Goal: Find specific page/section: Find specific page/section

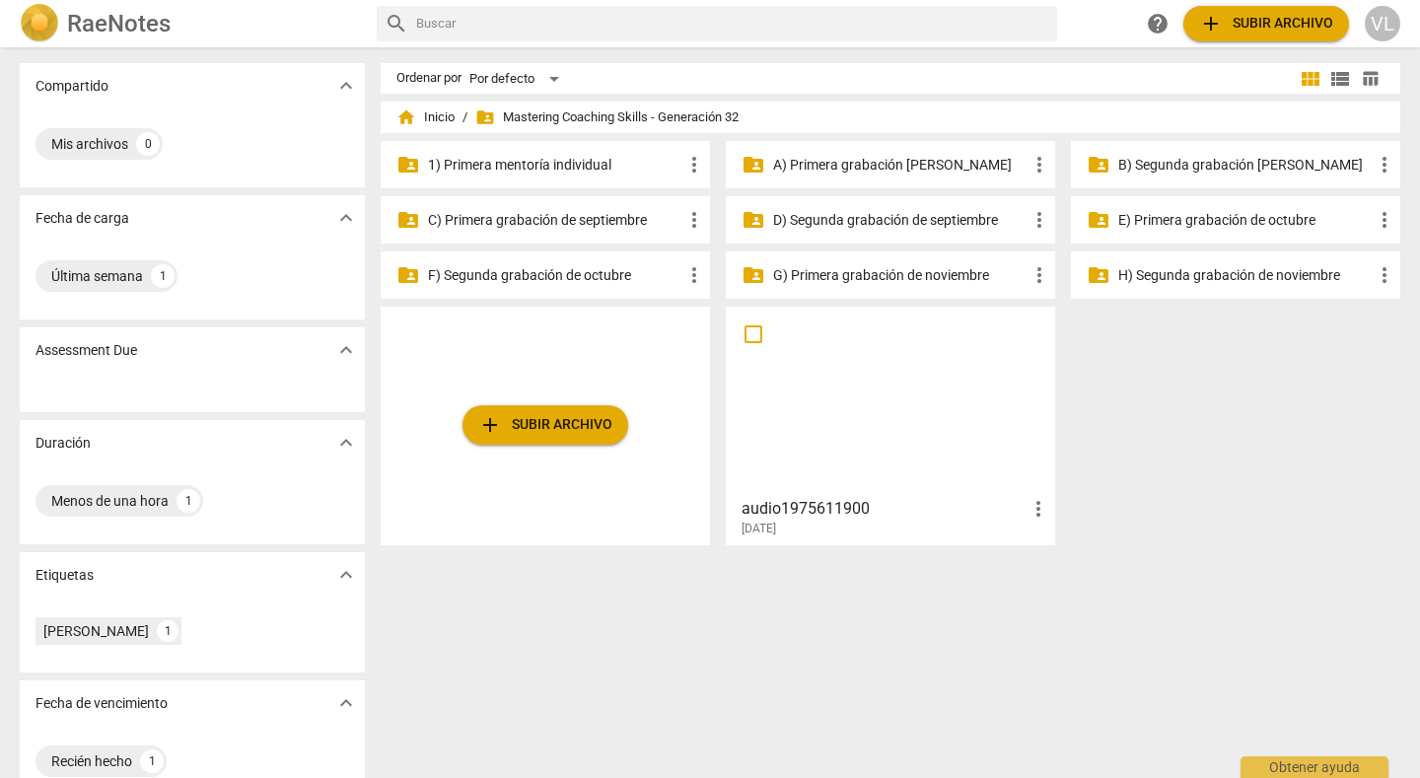
click at [1384, 27] on div "VL" at bounding box center [1381, 23] width 35 height 35
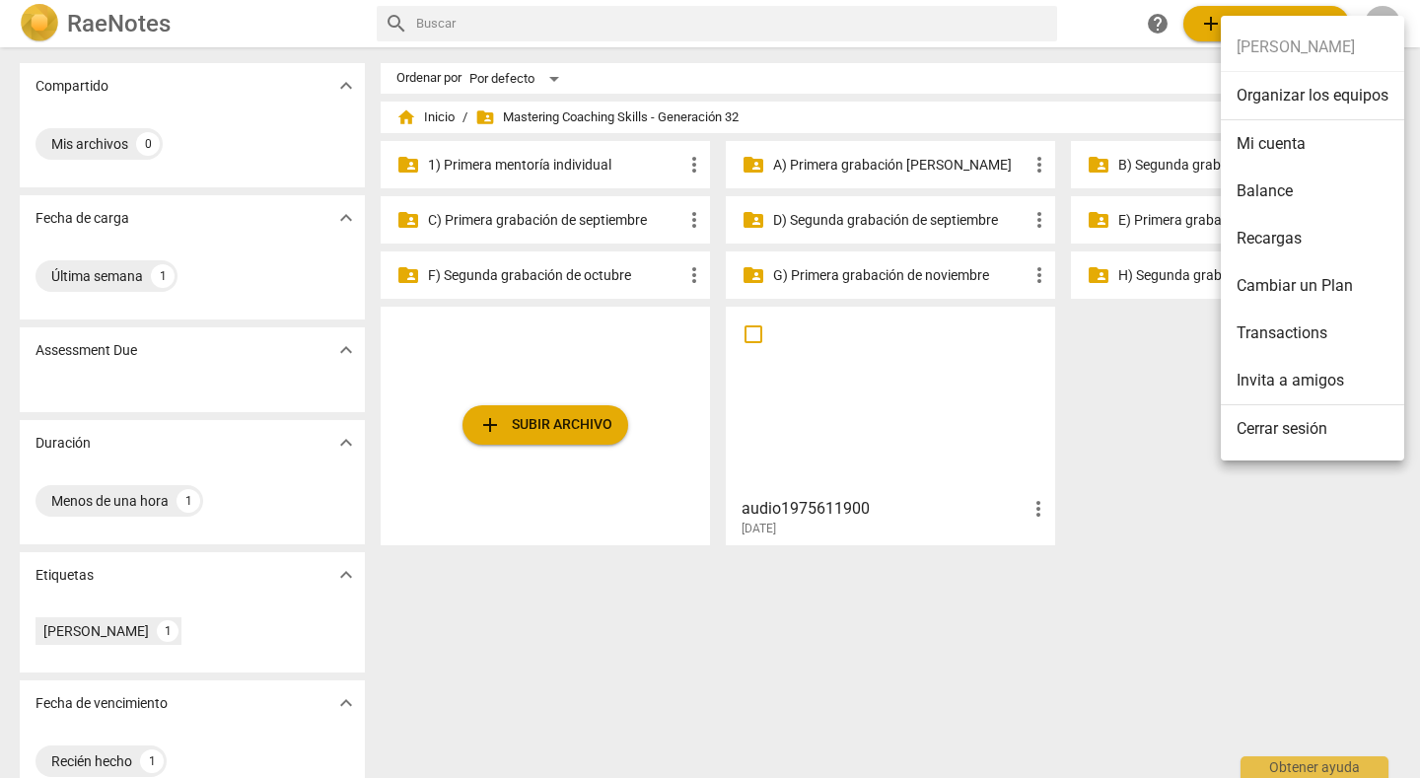
click at [1260, 148] on li "Mi cuenta" at bounding box center [1311, 143] width 183 height 47
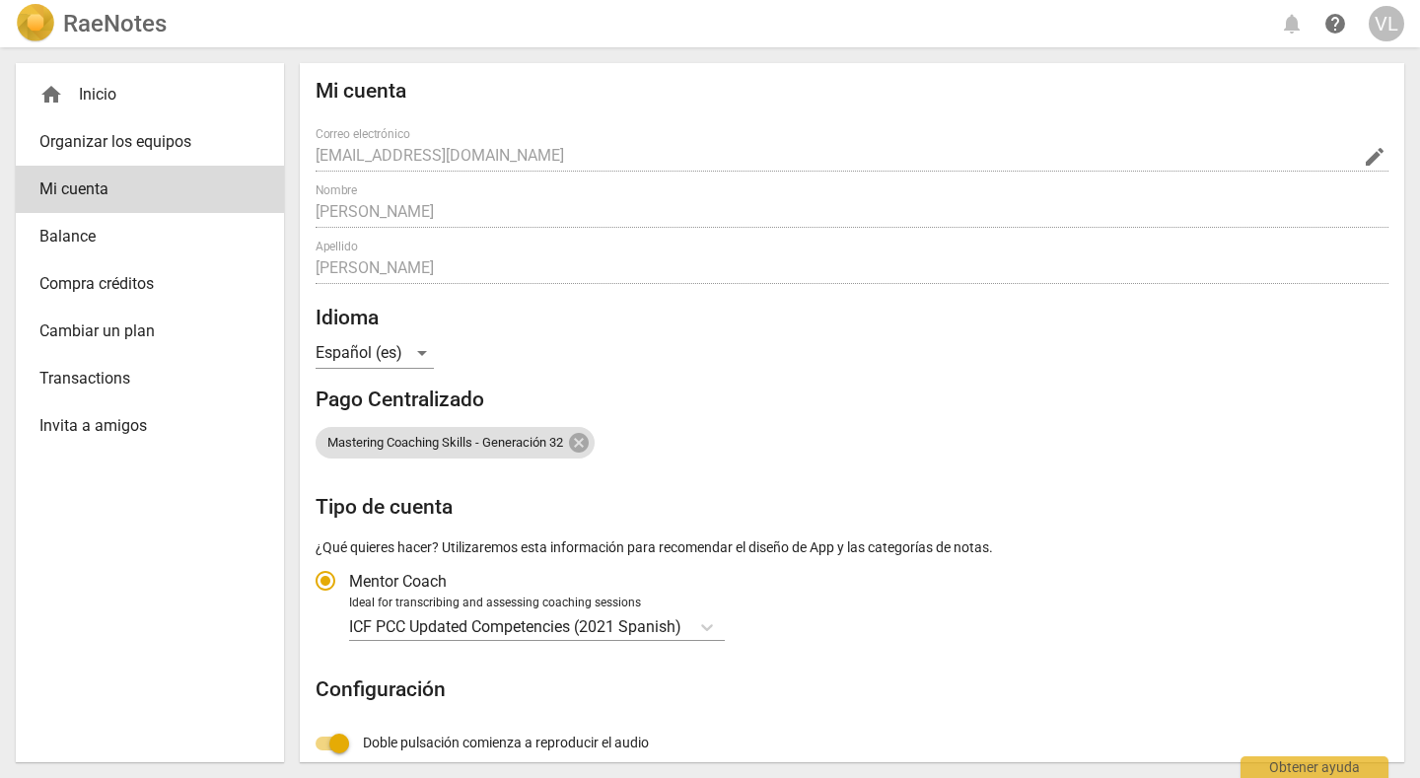
radio input "false"
click at [1116, 424] on div "Mastering Coaching Skills - Generación 32" at bounding box center [851, 434] width 1073 height 47
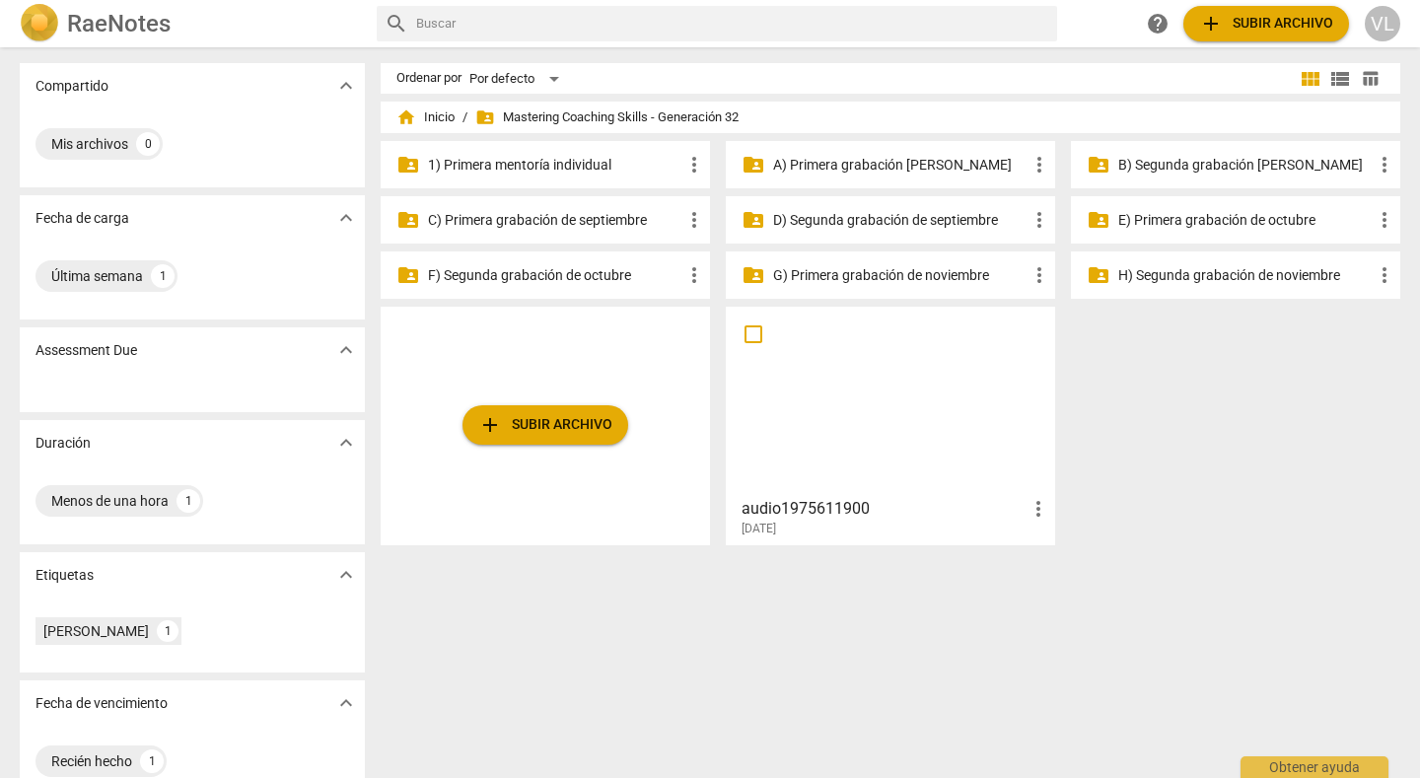
click at [618, 216] on p "C) Primera grabación de septiembre" at bounding box center [555, 220] width 254 height 21
